Goal: Task Accomplishment & Management: Manage account settings

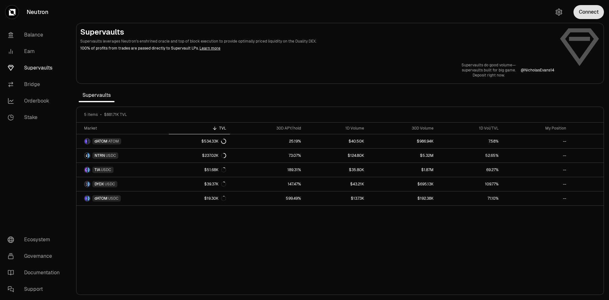
click at [589, 15] on button "Connect" at bounding box center [589, 12] width 30 height 14
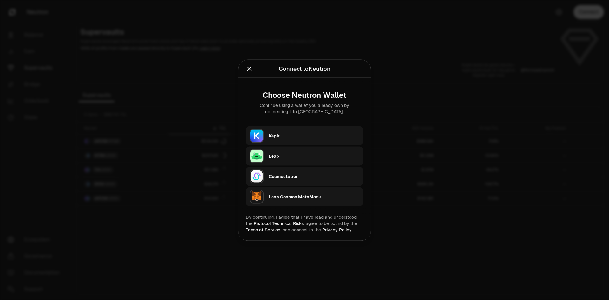
click at [278, 133] on div "Keplr" at bounding box center [314, 135] width 91 height 6
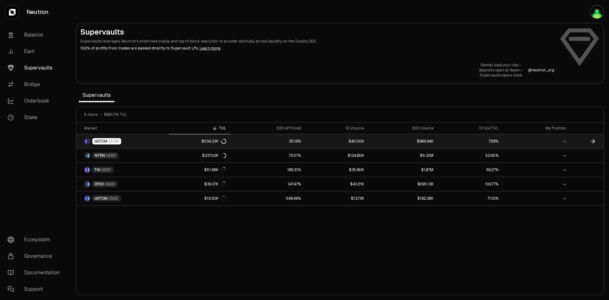
click at [105, 141] on span "dATOM" at bounding box center [101, 141] width 13 height 5
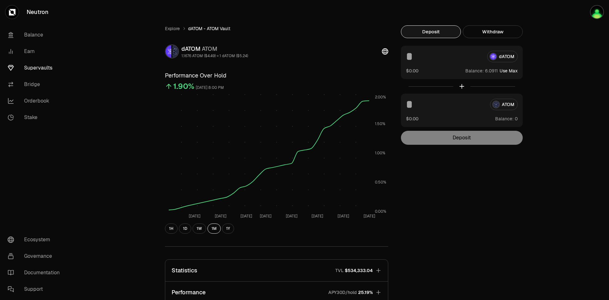
click at [511, 71] on button "Use Max" at bounding box center [509, 71] width 18 height 6
type input "********"
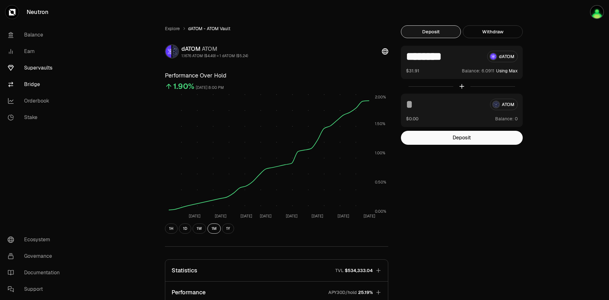
click at [32, 86] on link "Bridge" at bounding box center [36, 84] width 66 height 17
click at [29, 88] on link "Bridge" at bounding box center [36, 84] width 66 height 17
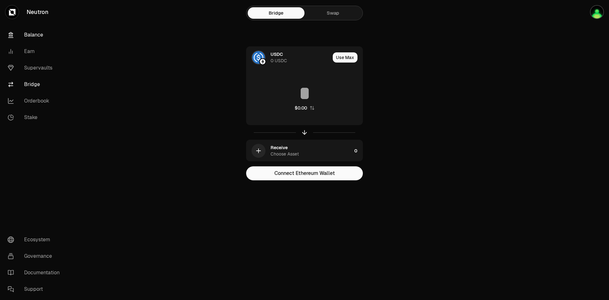
click at [33, 34] on link "Balance" at bounding box center [36, 35] width 66 height 17
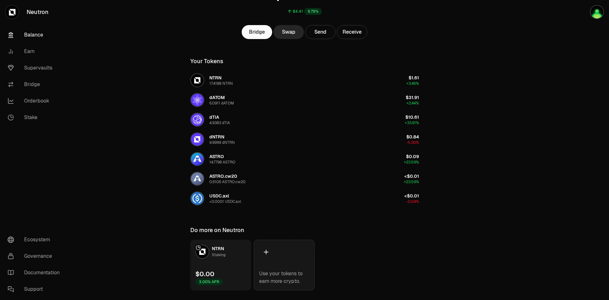
scroll to position [85, 0]
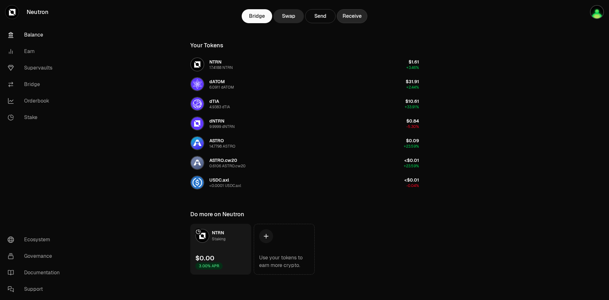
click at [347, 16] on button "Receive" at bounding box center [352, 16] width 30 height 14
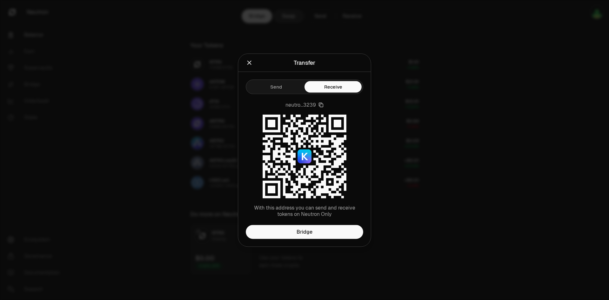
click at [250, 60] on icon "Close" at bounding box center [249, 62] width 7 height 7
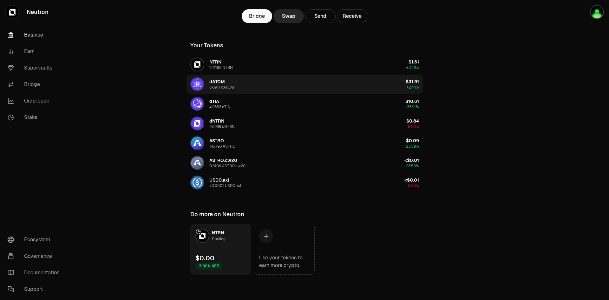
click at [262, 85] on button "dATOM 6.0911 dATOM $31.91 +2.44%" at bounding box center [305, 84] width 236 height 19
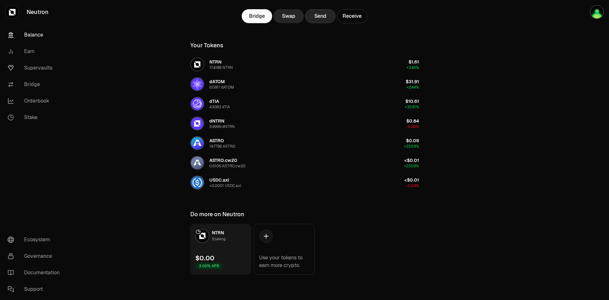
click at [324, 22] on button "Send" at bounding box center [320, 16] width 30 height 14
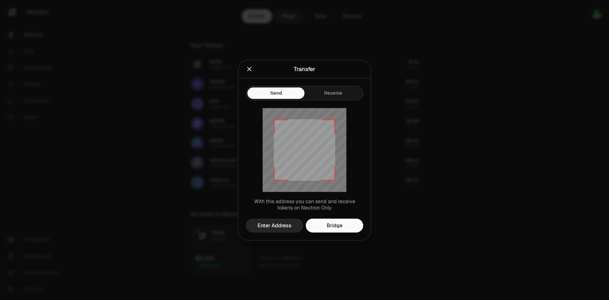
click at [248, 69] on icon "Close" at bounding box center [249, 68] width 7 height 7
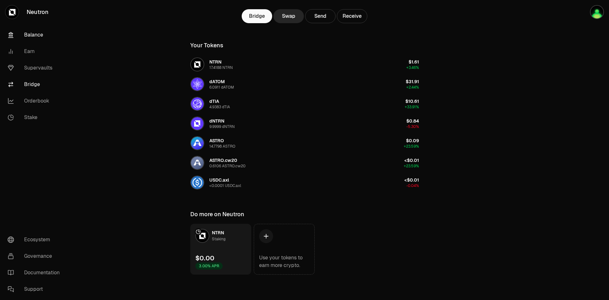
click at [29, 84] on link "Bridge" at bounding box center [36, 84] width 66 height 17
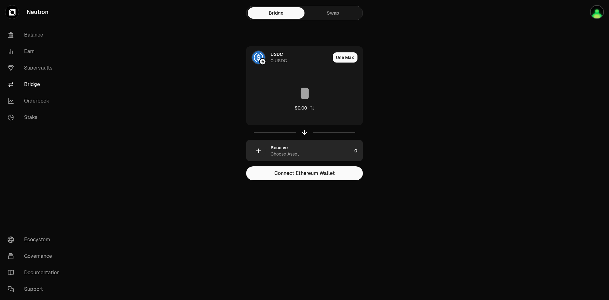
click at [336, 153] on div "Receive Choose Asset" at bounding box center [311, 150] width 81 height 13
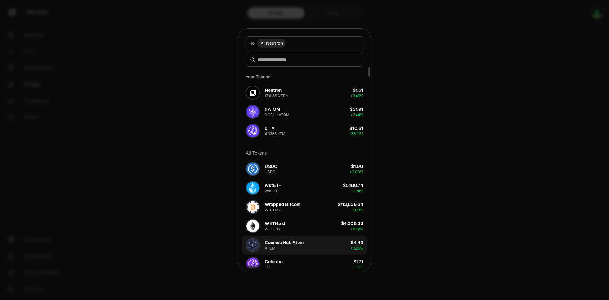
click at [311, 243] on button "Cosmos Hub Atom ATOM $4.49 + 3.26%" at bounding box center [304, 244] width 125 height 19
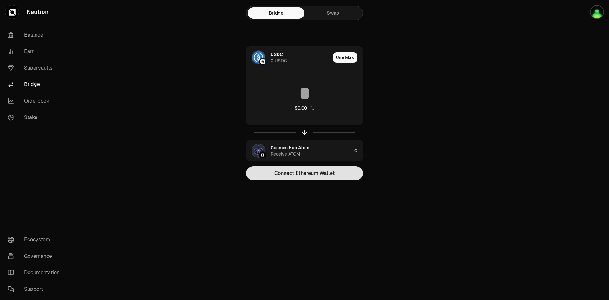
click at [288, 172] on button "Connect Ethereum Wallet" at bounding box center [304, 173] width 117 height 14
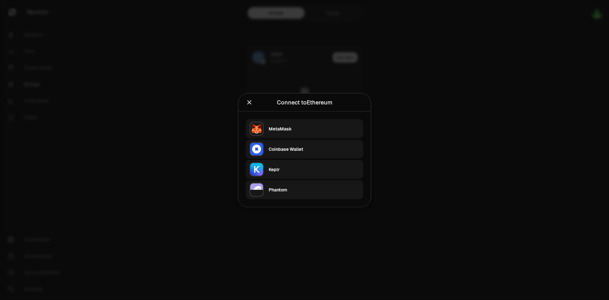
click at [291, 169] on div "Keplr" at bounding box center [314, 169] width 91 height 6
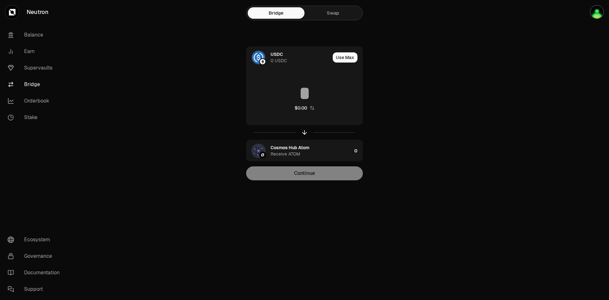
click at [301, 174] on div "Continue" at bounding box center [304, 173] width 117 height 14
click at [40, 33] on link "Balance" at bounding box center [36, 35] width 66 height 17
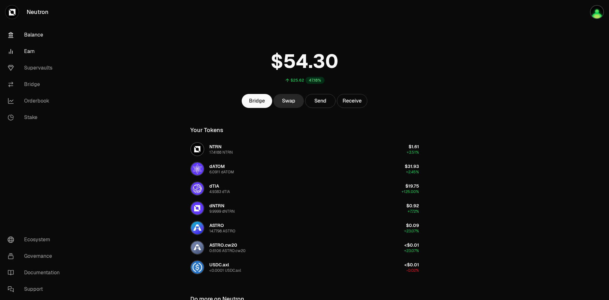
click at [25, 51] on link "Earn" at bounding box center [36, 51] width 66 height 17
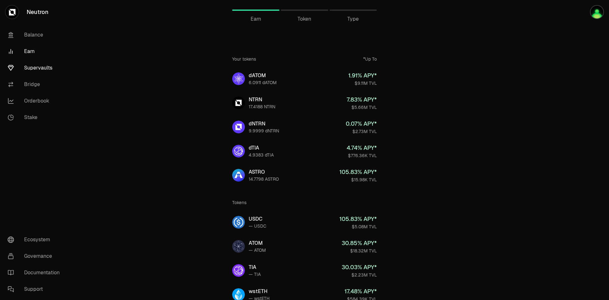
click at [41, 64] on link "Supervaults" at bounding box center [36, 68] width 66 height 17
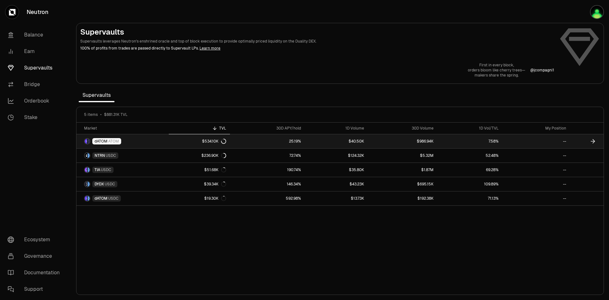
click at [107, 141] on span "dATOM" at bounding box center [101, 141] width 13 height 5
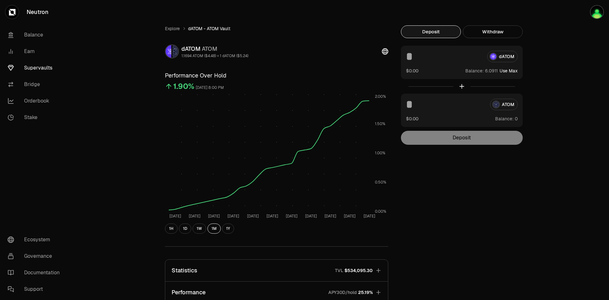
click at [505, 107] on div "ATOM" at bounding box center [462, 104] width 112 height 11
click at [43, 33] on link "Balance" at bounding box center [36, 35] width 66 height 17
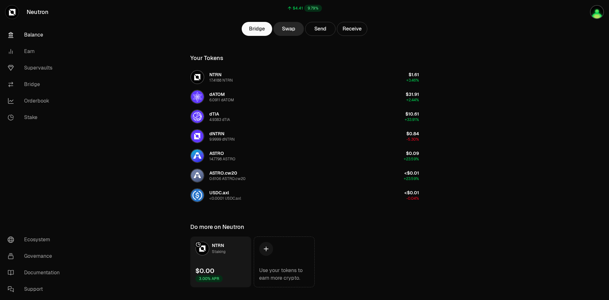
scroll to position [85, 0]
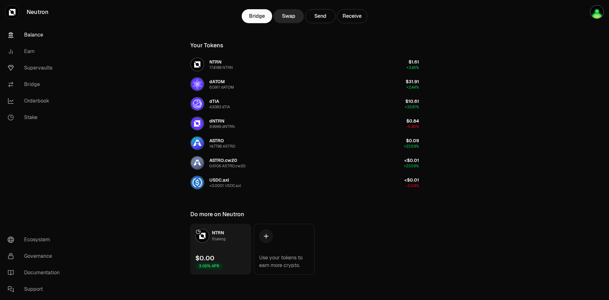
click at [246, 241] on link "NTRN Staking $0.00 3.00% APR" at bounding box center [220, 249] width 61 height 51
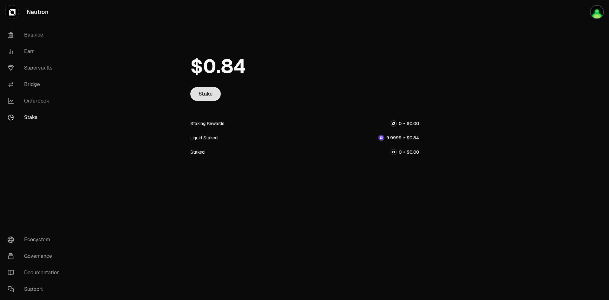
click at [207, 95] on link "Stake" at bounding box center [205, 94] width 30 height 14
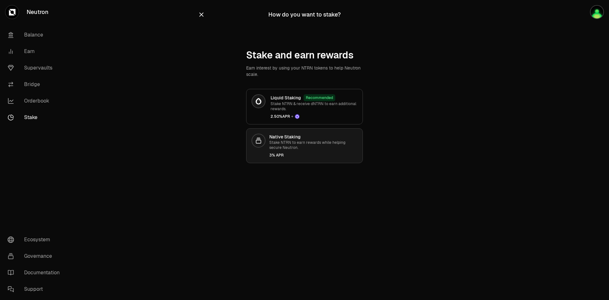
click at [312, 149] on p "Stake NTRN to earn rewards while helping secure Neutron." at bounding box center [313, 145] width 88 height 10
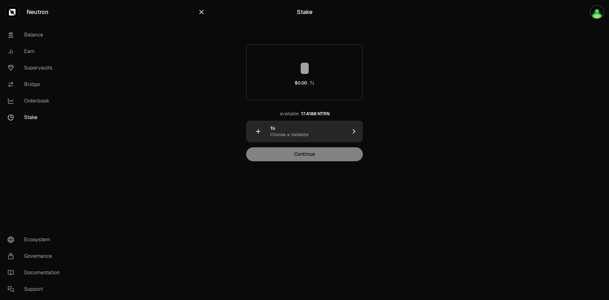
click at [318, 135] on div "To Choose a Validator" at bounding box center [308, 131] width 77 height 13
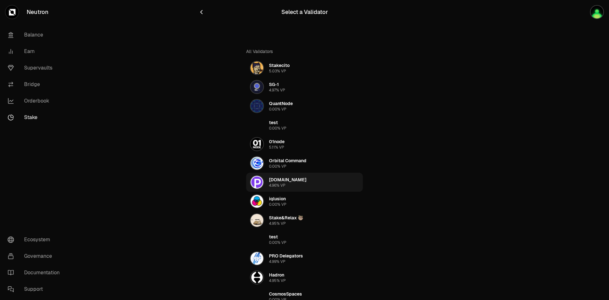
click at [266, 179] on div "[DOMAIN_NAME] 4.96% VP" at bounding box center [278, 182] width 56 height 14
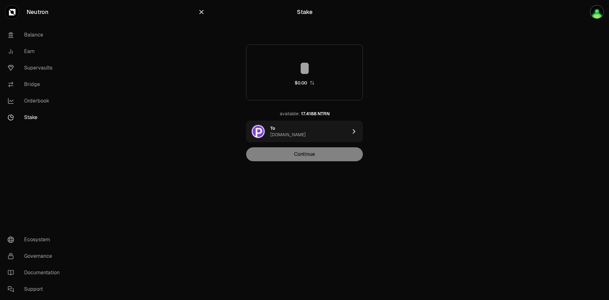
click at [303, 68] on input at bounding box center [305, 68] width 116 height 19
click at [311, 82] on icon "button" at bounding box center [312, 83] width 4 height 4
click at [311, 83] on icon "button" at bounding box center [312, 83] width 4 height 4
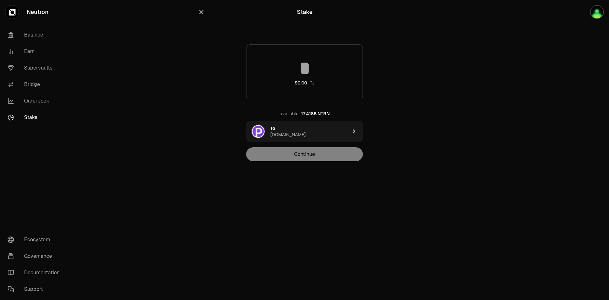
click at [314, 66] on input at bounding box center [305, 68] width 116 height 19
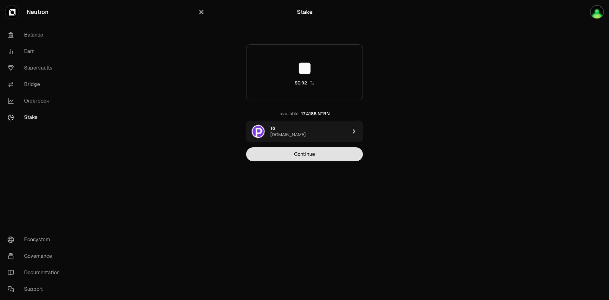
type input "**"
click at [286, 156] on button "Continue" at bounding box center [304, 154] width 117 height 14
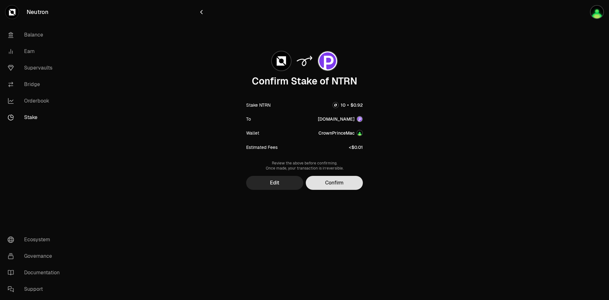
click at [324, 181] on button "Confirm" at bounding box center [334, 183] width 57 height 14
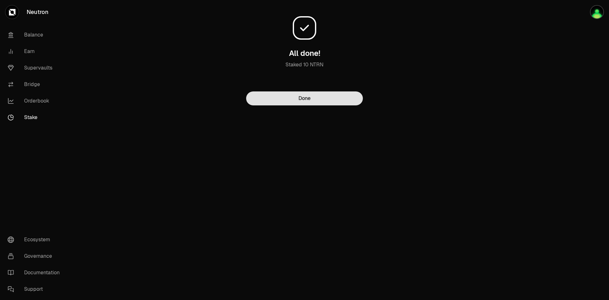
click at [308, 99] on button "Done" at bounding box center [304, 98] width 117 height 14
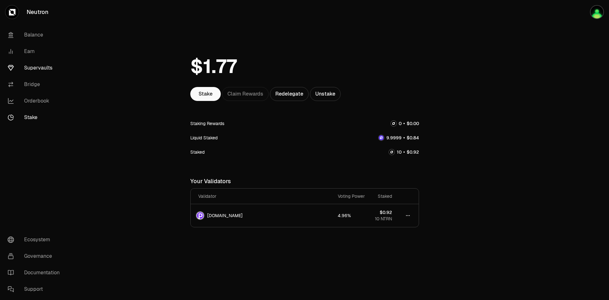
click at [45, 66] on link "Supervaults" at bounding box center [36, 68] width 66 height 17
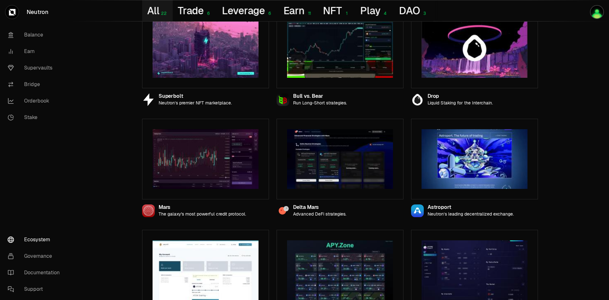
scroll to position [95, 0]
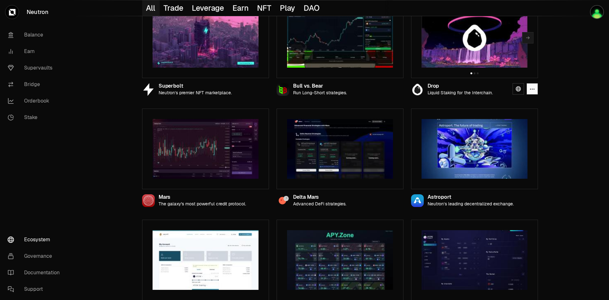
click at [480, 37] on img at bounding box center [475, 38] width 106 height 60
click at [516, 92] on link at bounding box center [518, 88] width 11 height 11
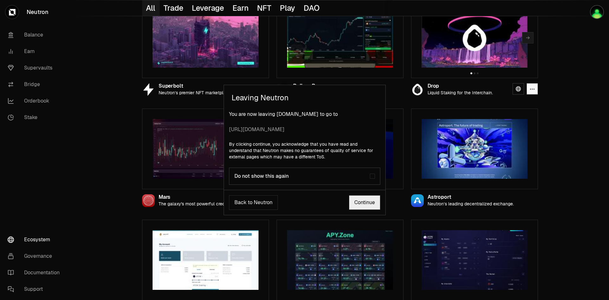
drag, startPoint x: 366, startPoint y: 211, endPoint x: 361, endPoint y: 210, distance: 4.9
click at [364, 211] on div "Back to Neutron Continue" at bounding box center [305, 202] width 162 height 25
click at [362, 203] on link "Continue" at bounding box center [364, 202] width 31 height 15
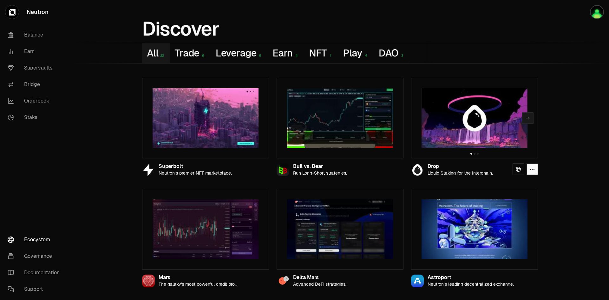
scroll to position [0, 0]
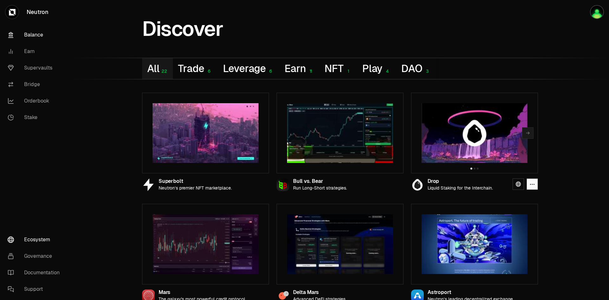
click at [34, 34] on link "Balance" at bounding box center [36, 35] width 66 height 17
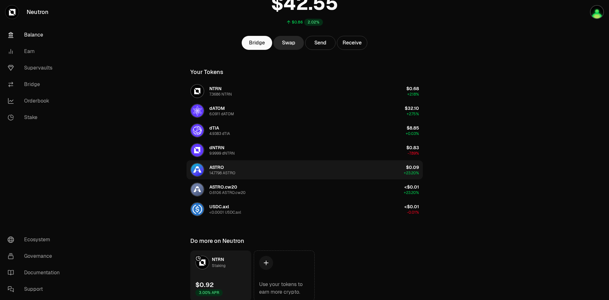
scroll to position [63, 0]
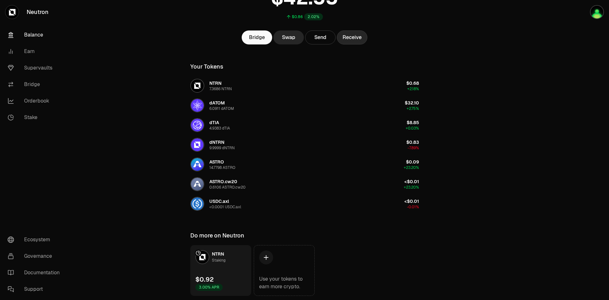
click at [356, 35] on button "Receive" at bounding box center [352, 37] width 30 height 14
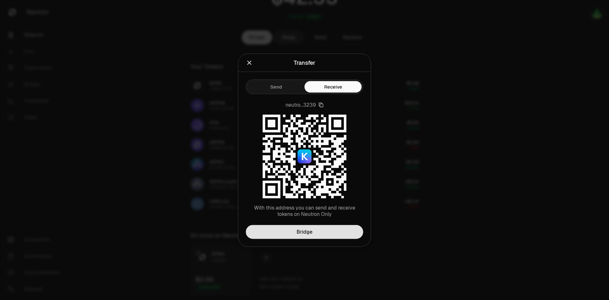
click at [310, 235] on link "Bridge" at bounding box center [304, 232] width 117 height 14
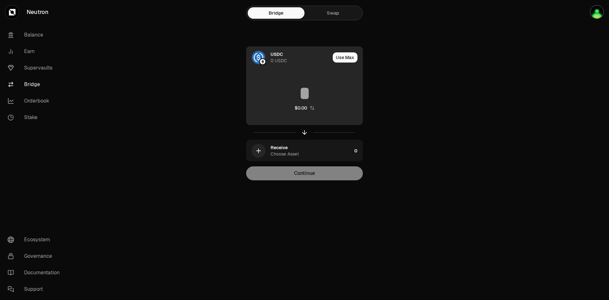
click at [275, 58] on div "0 USDC" at bounding box center [279, 60] width 17 height 6
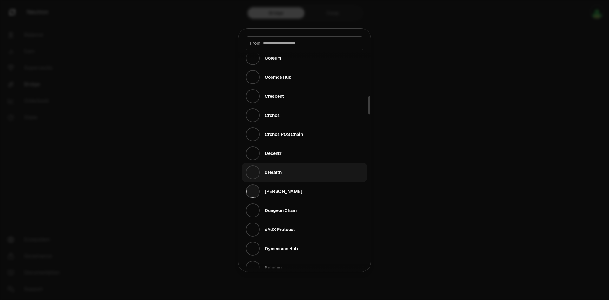
scroll to position [539, 0]
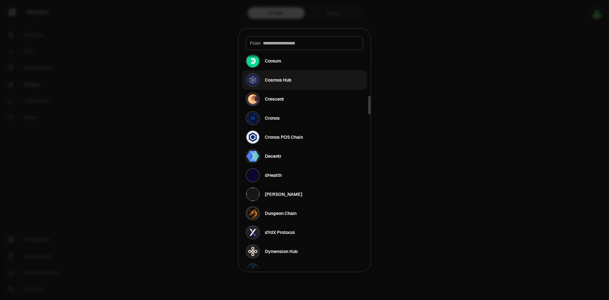
click at [288, 83] on div "Cosmos Hub" at bounding box center [278, 80] width 27 height 6
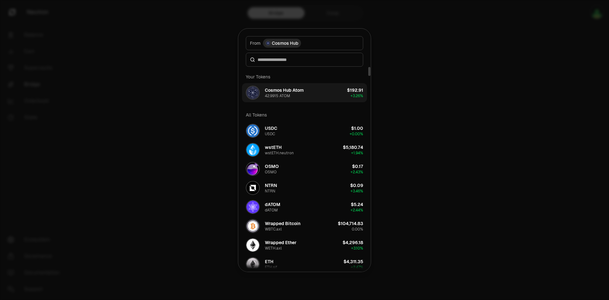
click at [315, 91] on button "Cosmos Hub Atom 42.9915 ATOM $192.91 + 3.26%" at bounding box center [304, 92] width 125 height 19
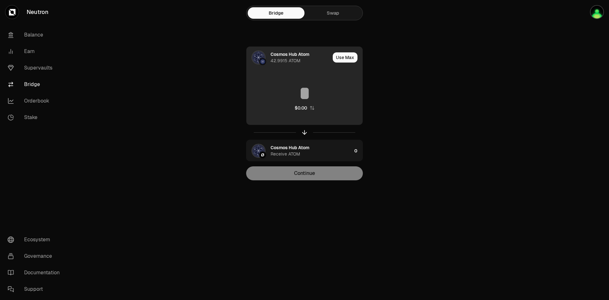
drag, startPoint x: 313, startPoint y: 91, endPoint x: 265, endPoint y: 79, distance: 49.0
click at [269, 91] on input at bounding box center [305, 93] width 116 height 19
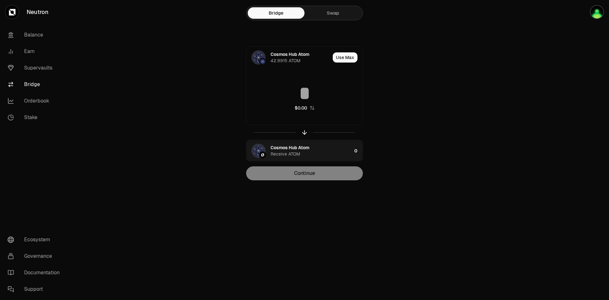
type input "*"
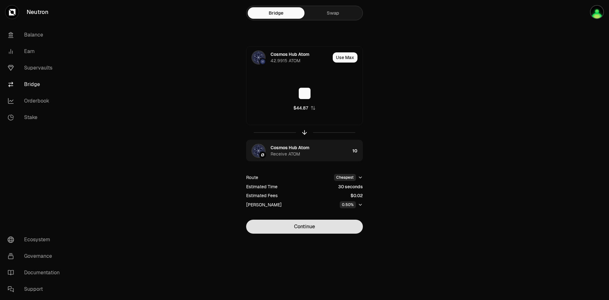
type input "**"
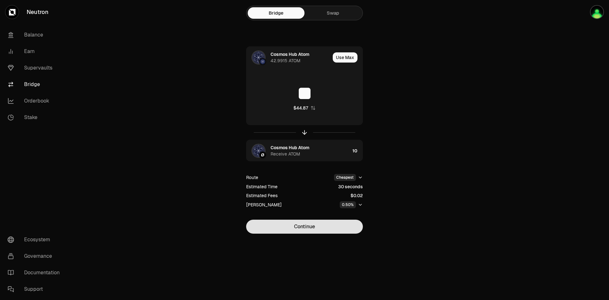
click at [304, 232] on button "Continue" at bounding box center [304, 227] width 117 height 14
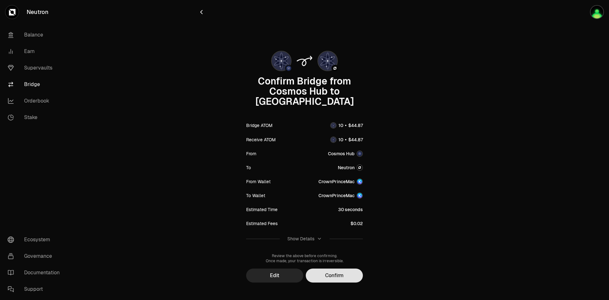
click at [328, 268] on button "Confirm" at bounding box center [334, 275] width 57 height 14
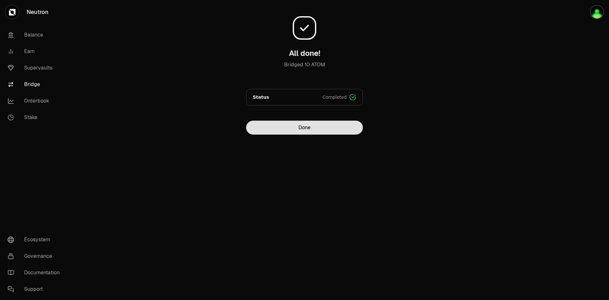
click at [342, 126] on button "Done" at bounding box center [304, 128] width 117 height 14
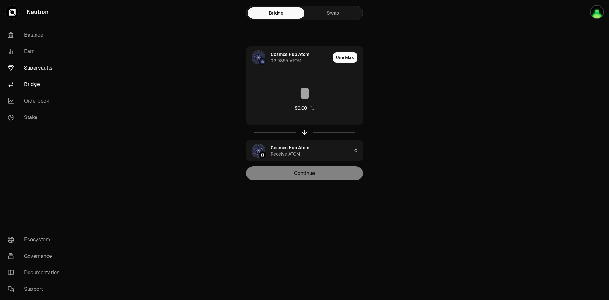
click at [25, 72] on link "Supervaults" at bounding box center [36, 68] width 66 height 17
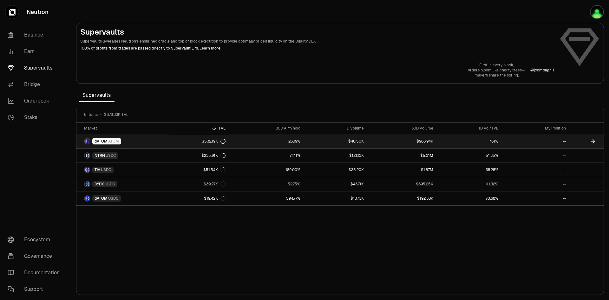
click at [162, 143] on link "dATOM ATOM" at bounding box center [122, 141] width 92 height 14
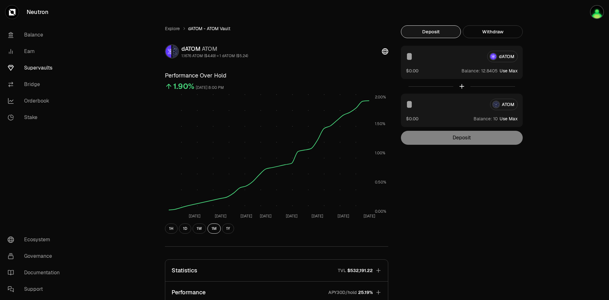
click at [507, 72] on button "Use Max" at bounding box center [509, 71] width 18 height 6
type input "*********"
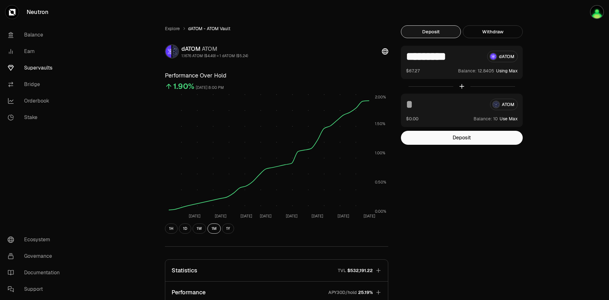
click at [509, 120] on button "Use Max" at bounding box center [509, 119] width 18 height 6
type input "**"
click at [480, 140] on button "Deposit" at bounding box center [462, 138] width 122 height 14
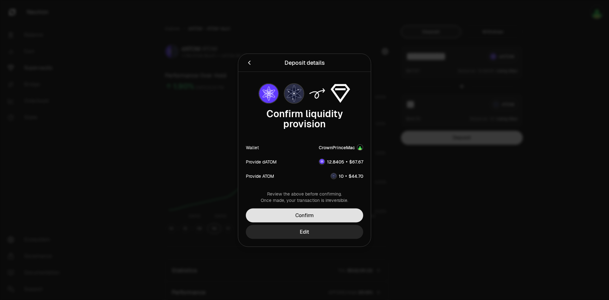
click at [305, 214] on button "Confirm" at bounding box center [304, 215] width 117 height 14
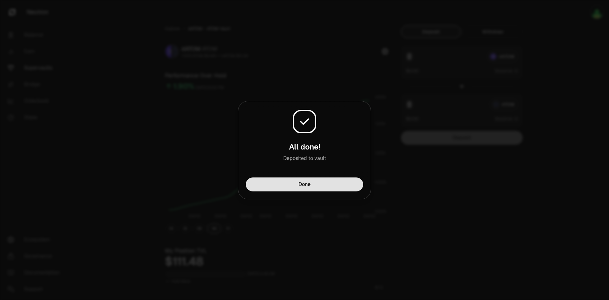
click at [304, 185] on button "Done" at bounding box center [304, 184] width 117 height 14
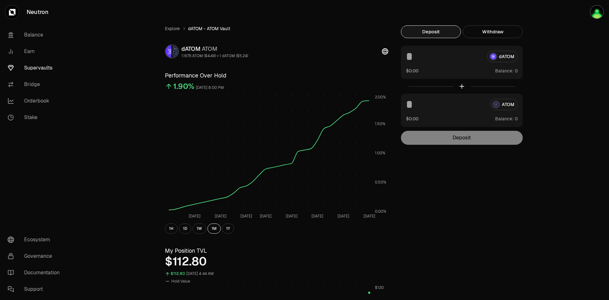
click at [42, 64] on link "Supervaults" at bounding box center [36, 68] width 66 height 17
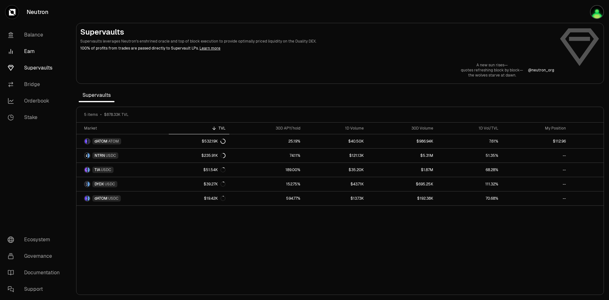
click at [32, 52] on link "Earn" at bounding box center [36, 51] width 66 height 17
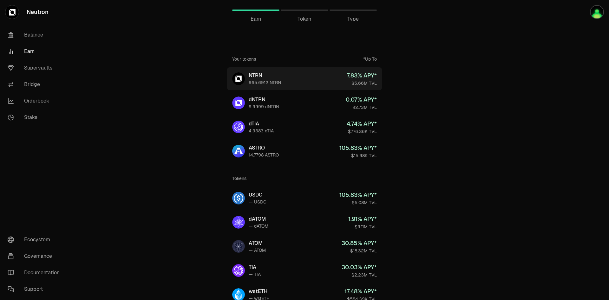
click at [315, 85] on link "NTRN 965.6912 NTRN 7.83 % APY* $5.66M TVL" at bounding box center [304, 78] width 155 height 23
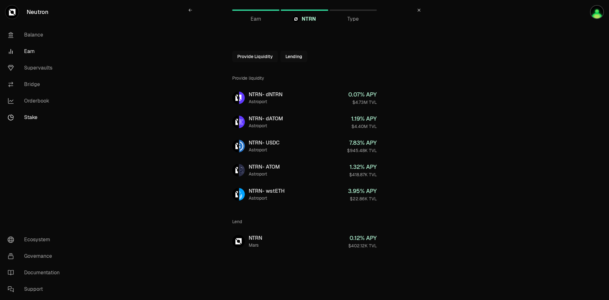
click at [44, 116] on link "Stake" at bounding box center [36, 117] width 66 height 17
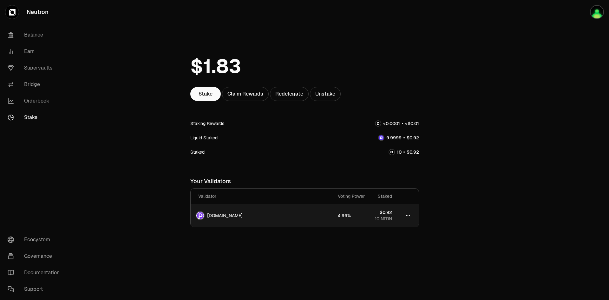
click at [273, 219] on div "[DOMAIN_NAME]" at bounding box center [262, 215] width 132 height 9
click at [227, 208] on td "[DOMAIN_NAME]" at bounding box center [262, 215] width 142 height 23
click at [226, 214] on span "[DOMAIN_NAME]" at bounding box center [225, 215] width 36 height 6
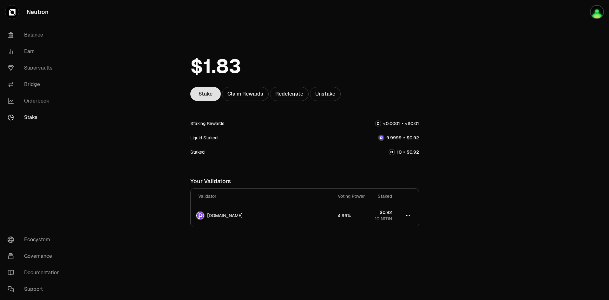
click at [197, 88] on link "Stake" at bounding box center [205, 94] width 30 height 14
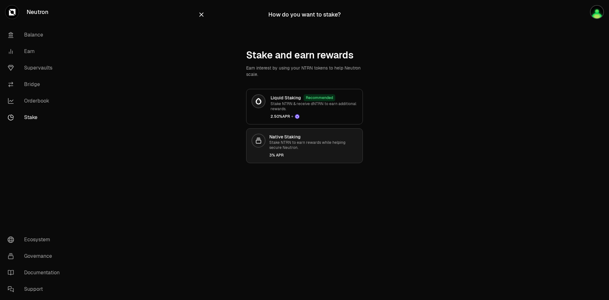
click at [285, 160] on link "Native Staking Stake NTRN to earn rewards while helping secure Neutron. 3% APR" at bounding box center [304, 145] width 117 height 35
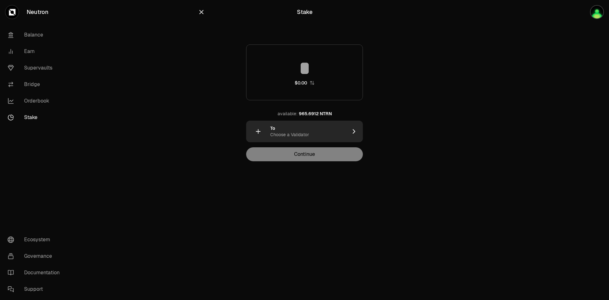
click at [311, 136] on div "To Choose a Validator" at bounding box center [308, 131] width 77 height 13
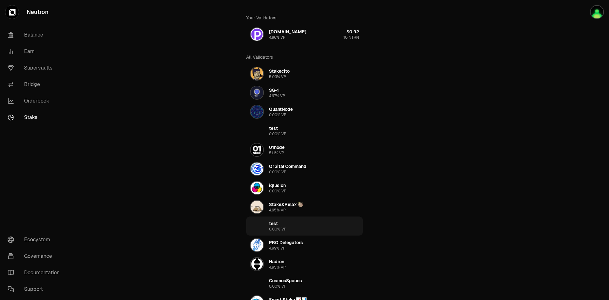
scroll to position [32, 0]
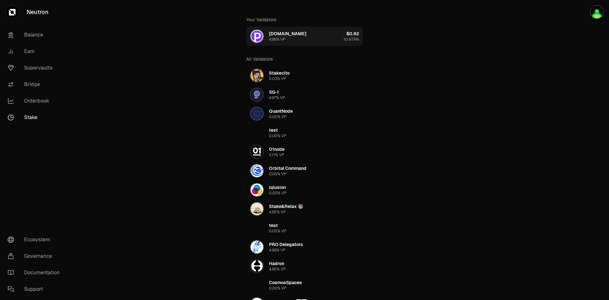
click at [289, 39] on div "[DOMAIN_NAME] 4.96% VP" at bounding box center [287, 35] width 37 height 11
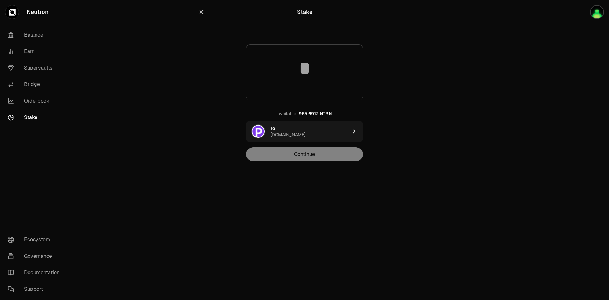
scroll to position [0, 0]
click at [312, 74] on input at bounding box center [305, 68] width 116 height 19
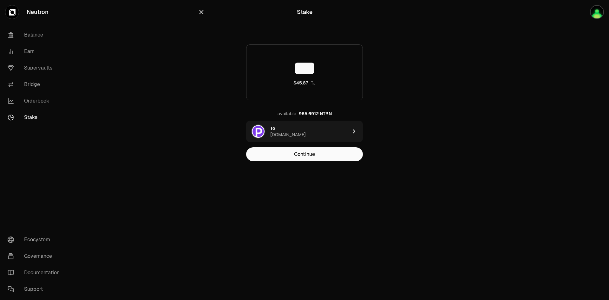
type input "***"
click at [351, 162] on div "Stake *** $45.87 available: 965.6912 NTRN To [DOMAIN_NAME] Continue" at bounding box center [304, 93] width 228 height 187
click at [311, 157] on button "Continue" at bounding box center [304, 154] width 117 height 14
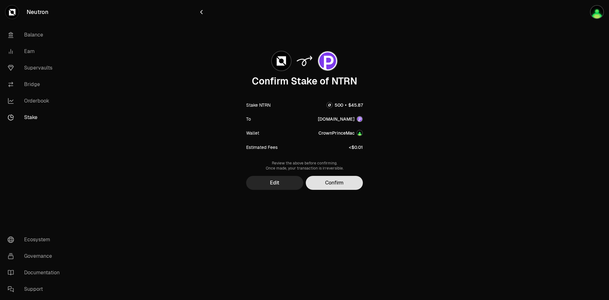
click at [325, 180] on button "Confirm" at bounding box center [334, 183] width 57 height 14
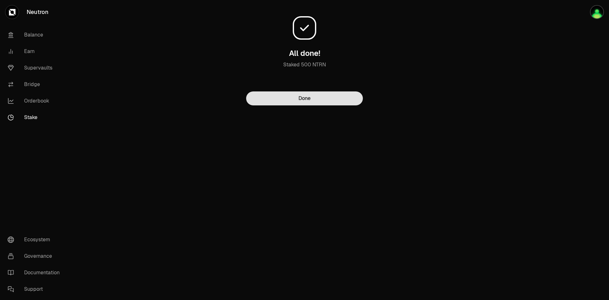
click at [320, 98] on button "Done" at bounding box center [304, 98] width 117 height 14
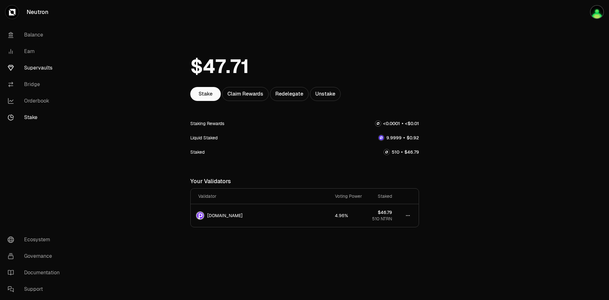
click at [56, 68] on link "Supervaults" at bounding box center [36, 68] width 66 height 17
